Goal: Information Seeking & Learning: Stay updated

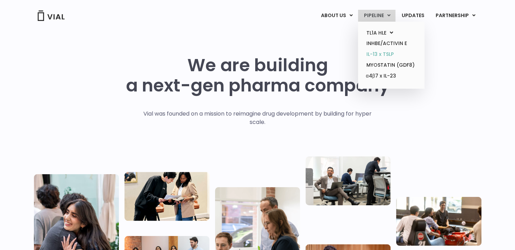
click at [383, 52] on link "IL-13 x TSLP" at bounding box center [390, 54] width 61 height 11
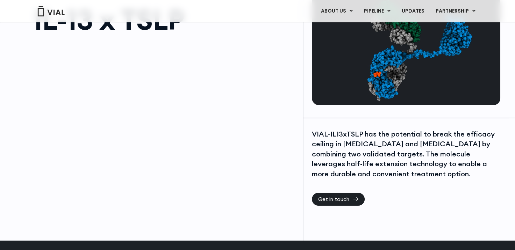
scroll to position [70, 0]
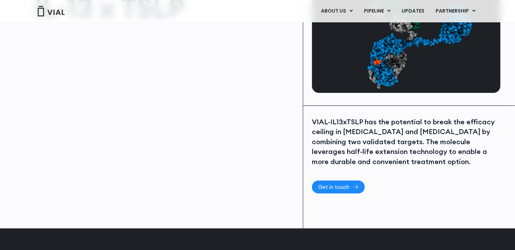
click at [350, 186] on span "Get in touch" at bounding box center [338, 187] width 40 height 5
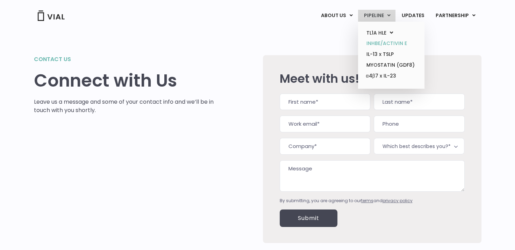
click at [380, 40] on link "INHBE/ACTIVIN E" at bounding box center [390, 43] width 61 height 11
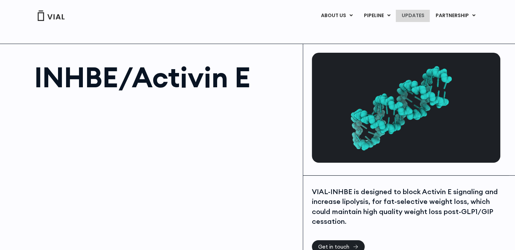
click at [412, 15] on link "UPDATES" at bounding box center [413, 16] width 34 height 12
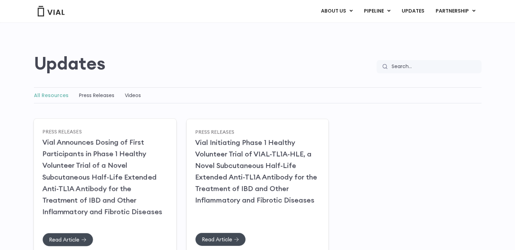
scroll to position [70, 0]
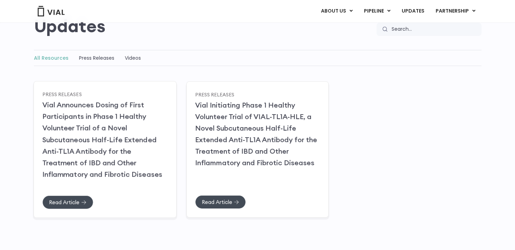
click at [109, 145] on h2 "Vial Announces Dosing of First Participants in Phase 1 Healthy Volunteer Trial …" at bounding box center [104, 139] width 125 height 81
click at [103, 152] on link "Vial Announces Dosing of First Participants in Phase 1 Healthy Volunteer Trial …" at bounding box center [102, 139] width 120 height 78
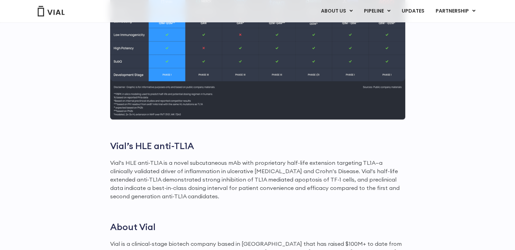
scroll to position [804, 0]
